Goal: Transaction & Acquisition: Purchase product/service

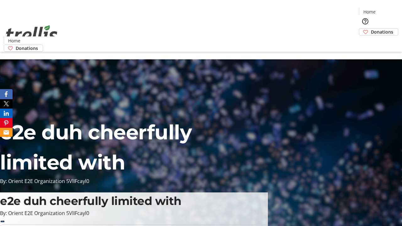
click at [371, 29] on span "Donations" at bounding box center [382, 32] width 22 height 7
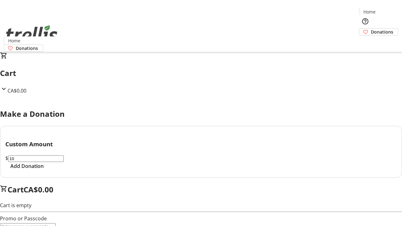
click at [44, 170] on span "Add Donation" at bounding box center [26, 166] width 33 height 8
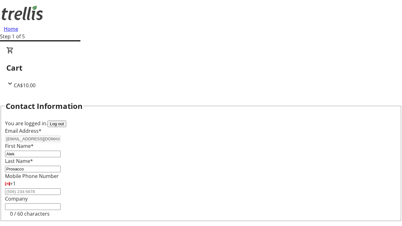
select select "BC"
select select "CA"
type input "Kelowna"
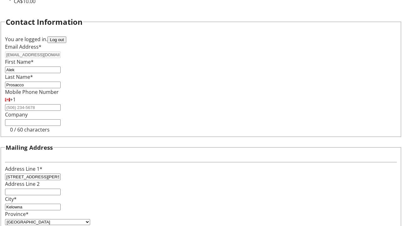
type input "V1Y 0C2"
